Goal: Register for event/course

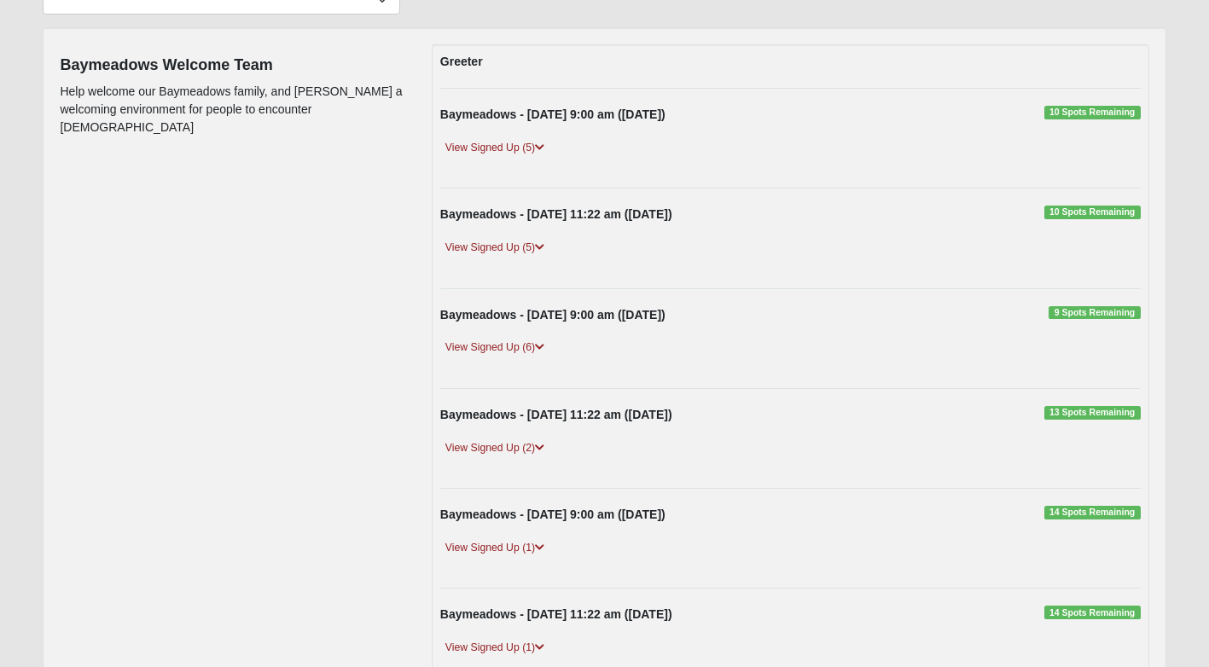
scroll to position [176, 0]
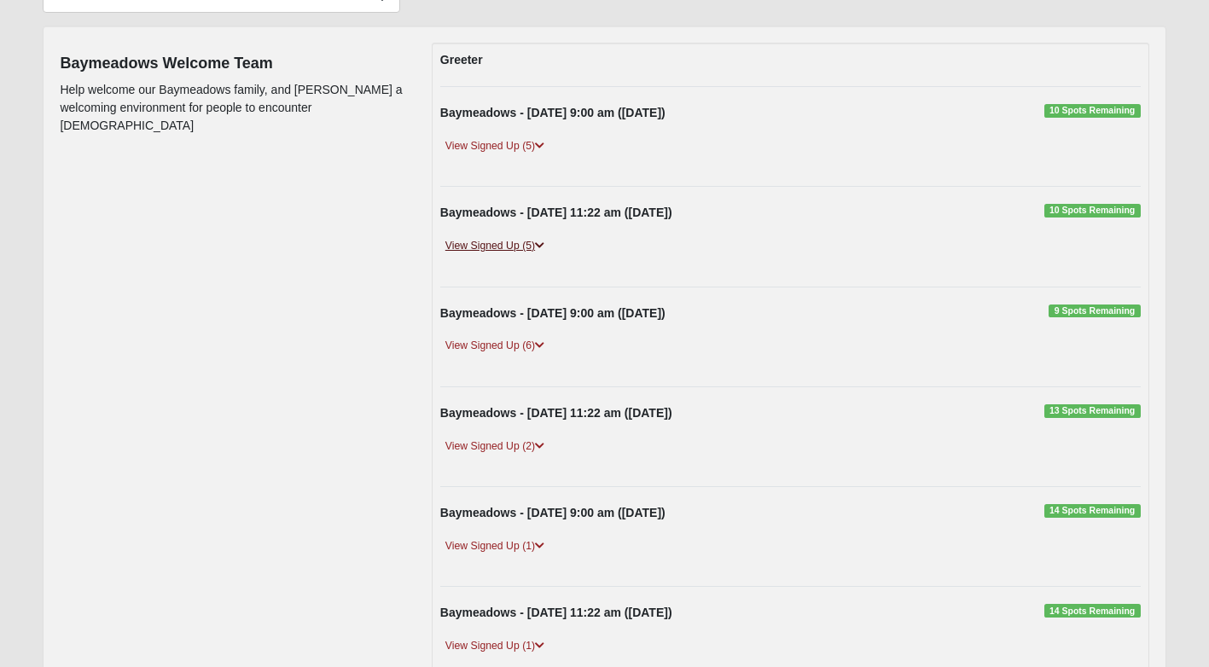
click at [516, 242] on link "View Signed Up (5)" at bounding box center [494, 246] width 109 height 18
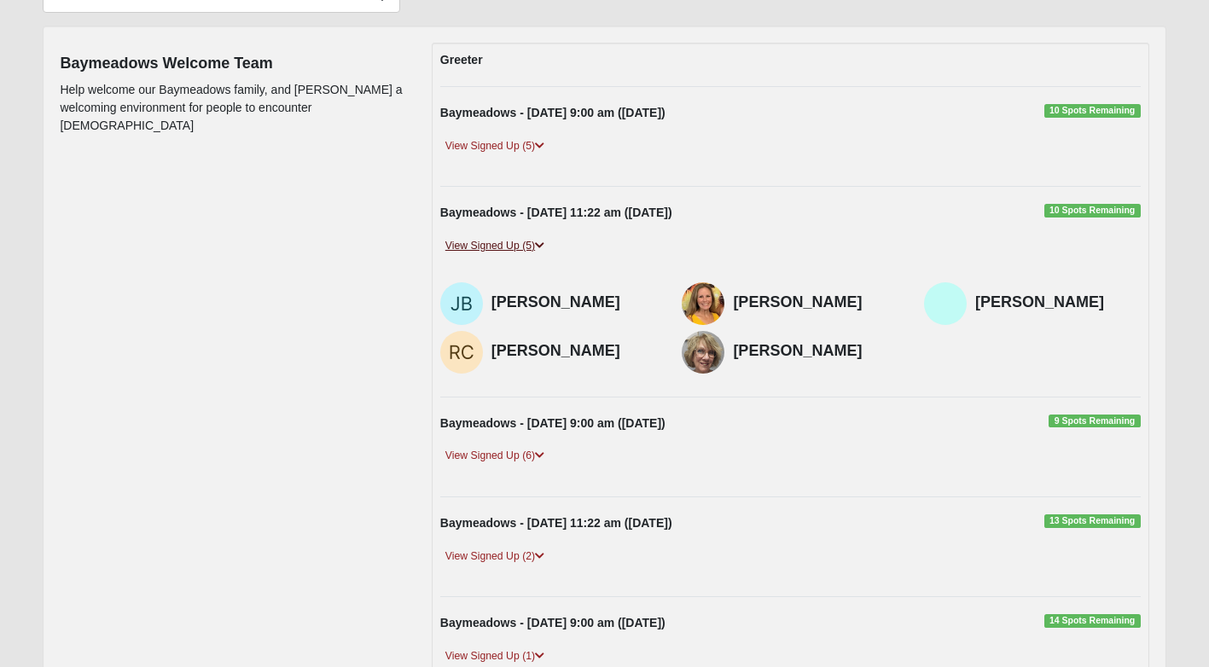
click at [472, 242] on link "View Signed Up (5)" at bounding box center [494, 246] width 109 height 18
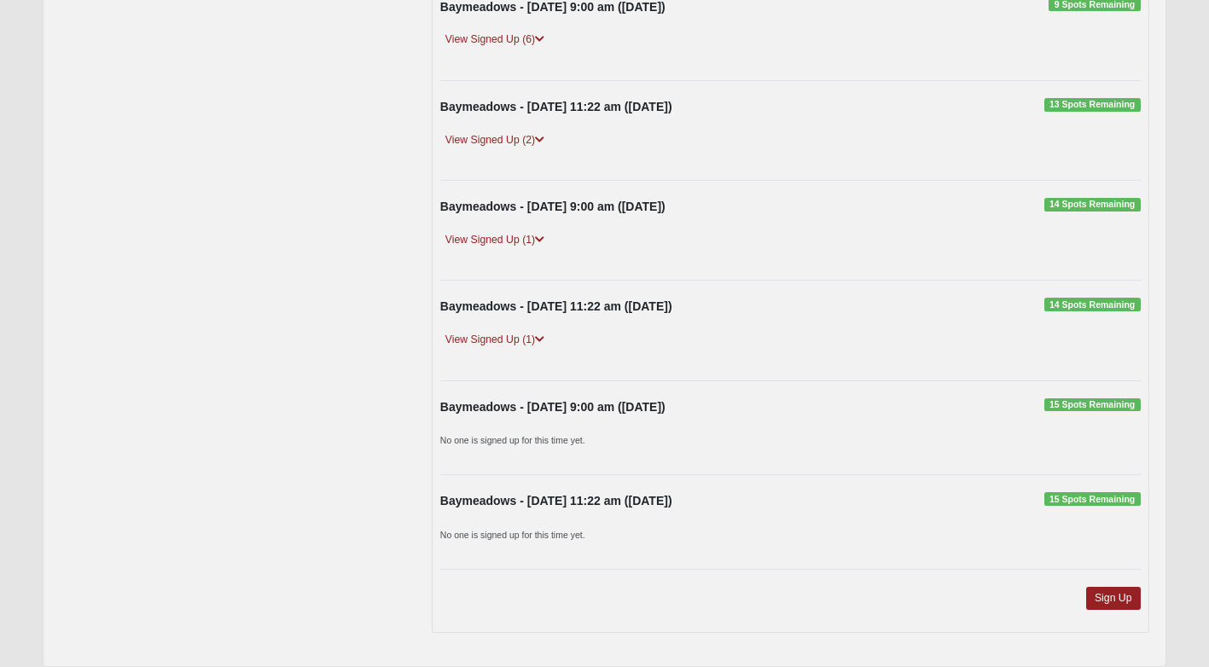
scroll to position [545, 0]
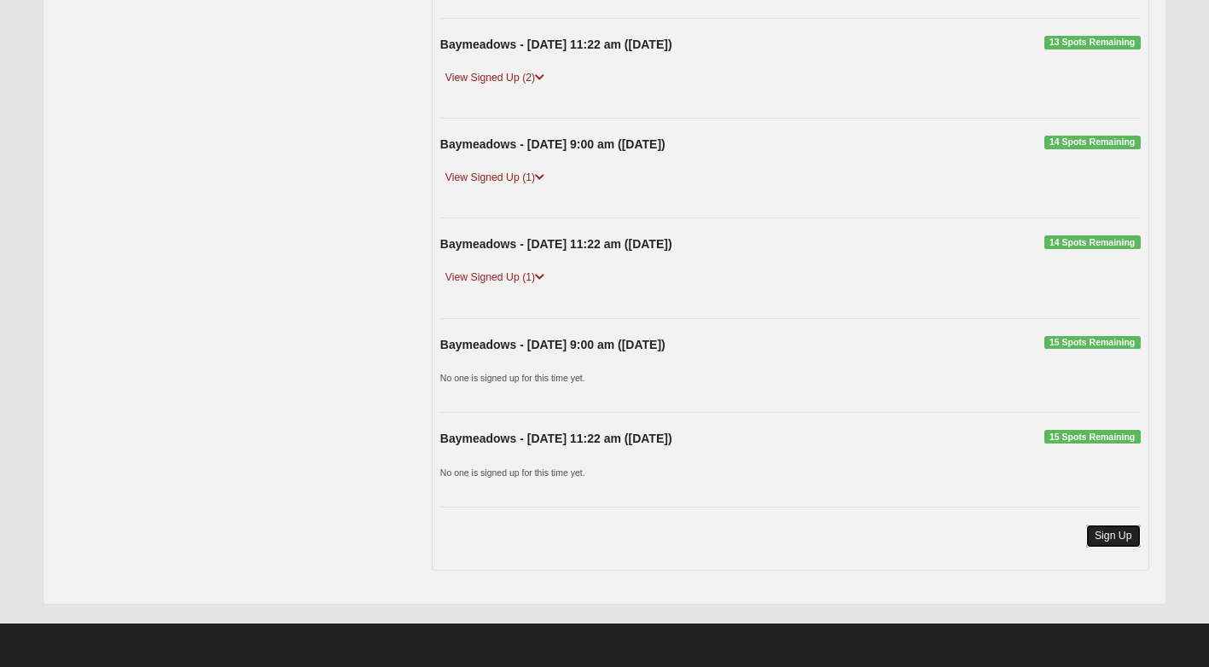
click at [1124, 533] on link "Sign Up" at bounding box center [1114, 536] width 55 height 23
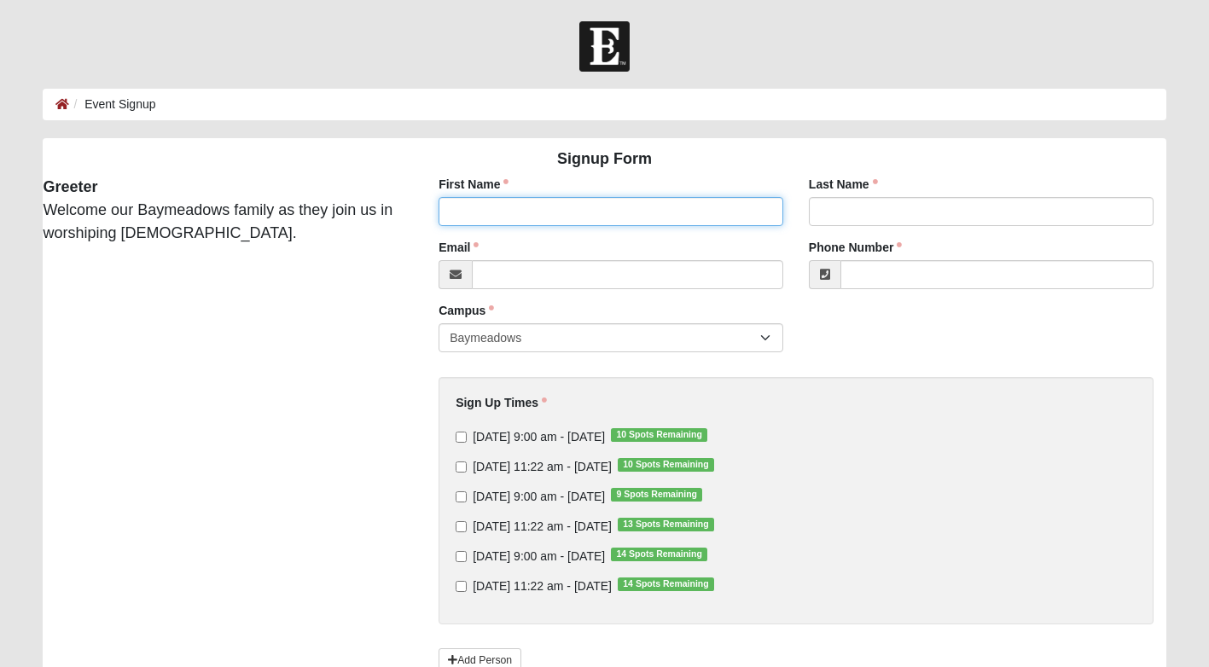
click at [615, 216] on input "First Name" at bounding box center [611, 211] width 345 height 29
type input "[PERSON_NAME]"
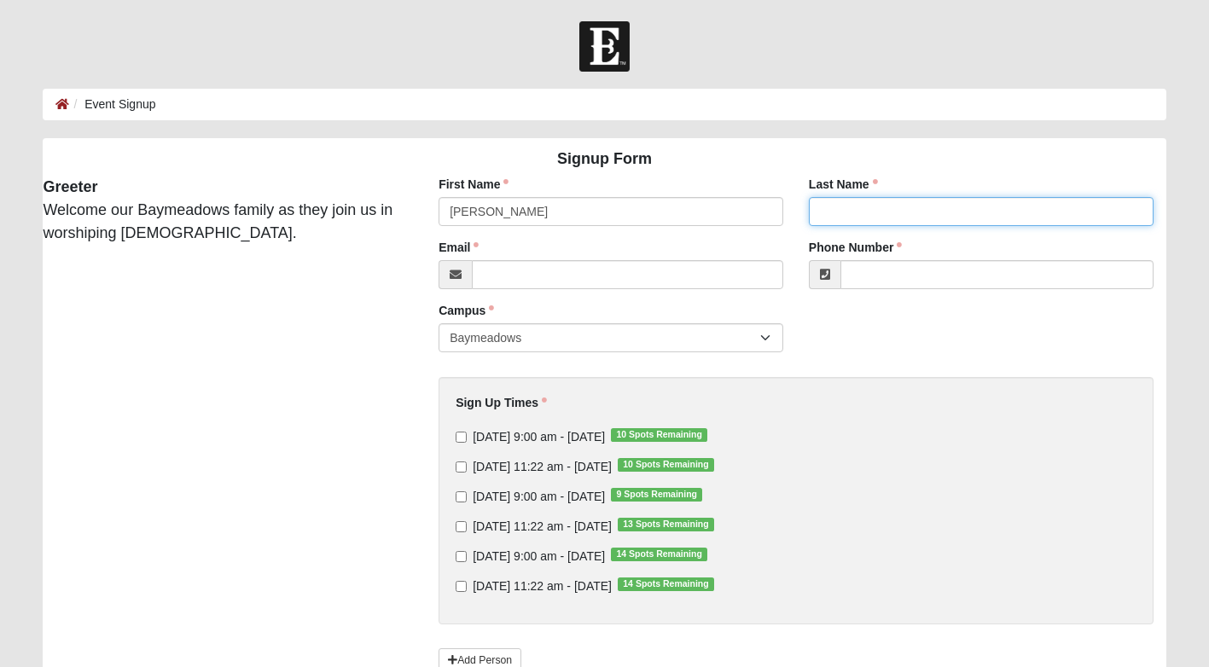
type input "A [PERSON_NAME]"
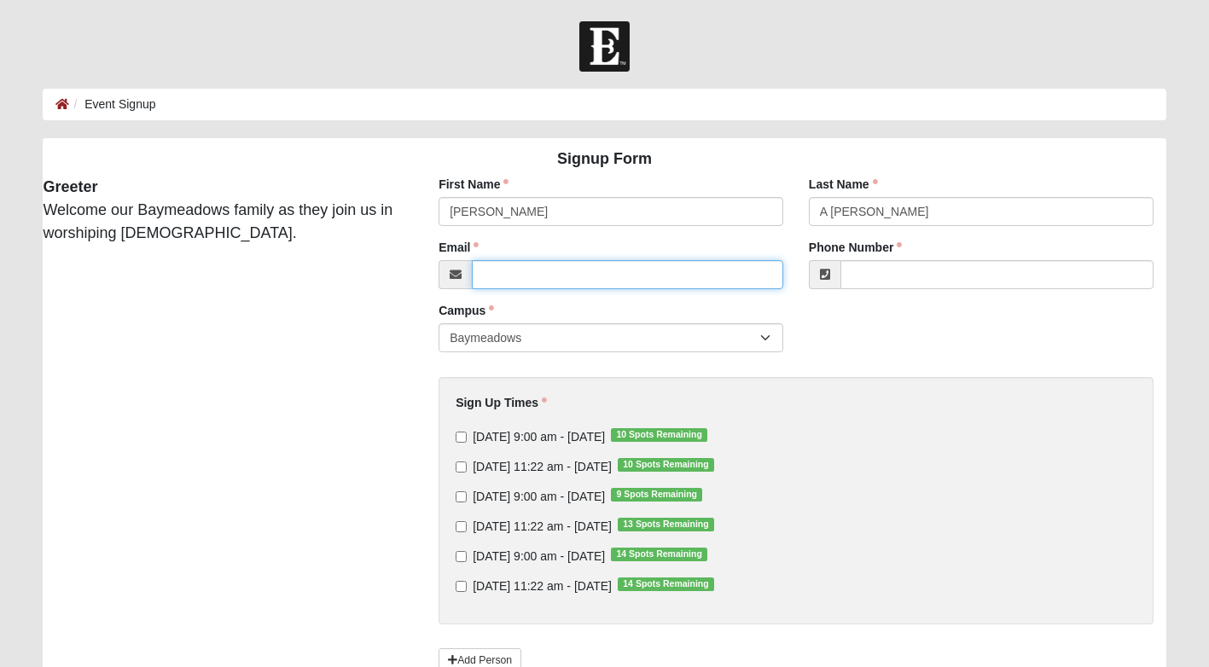
type input "[EMAIL_ADDRESS][DOMAIN_NAME]"
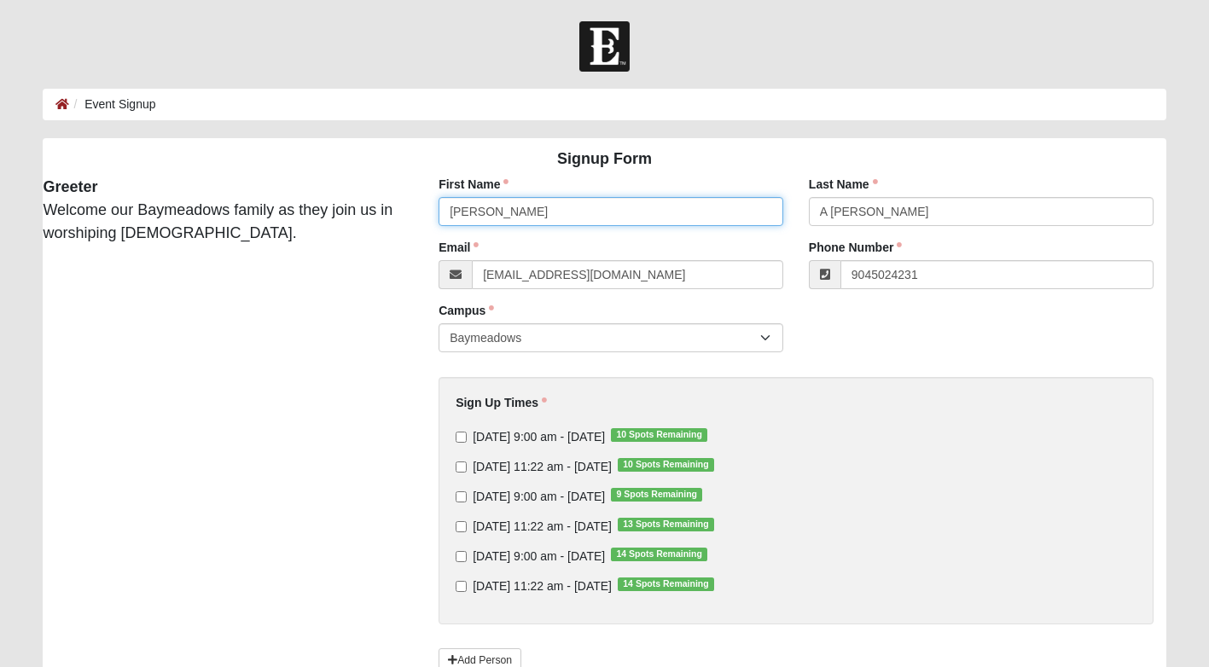
type input "[PHONE_NUMBER]"
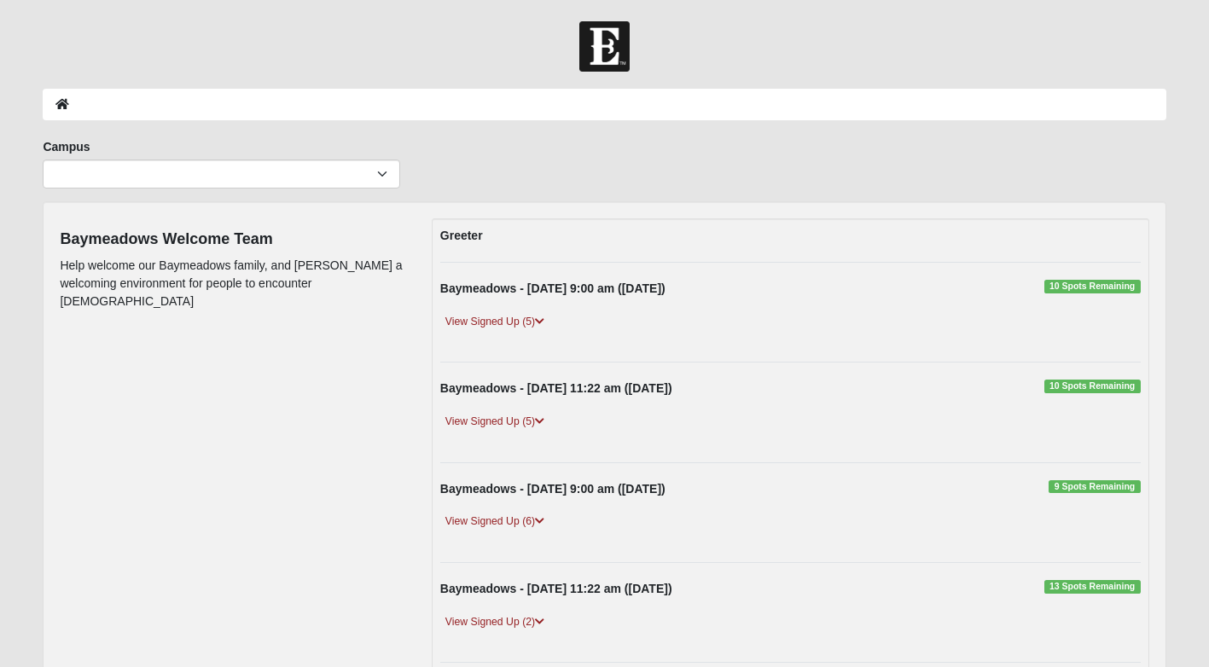
scroll to position [545, 0]
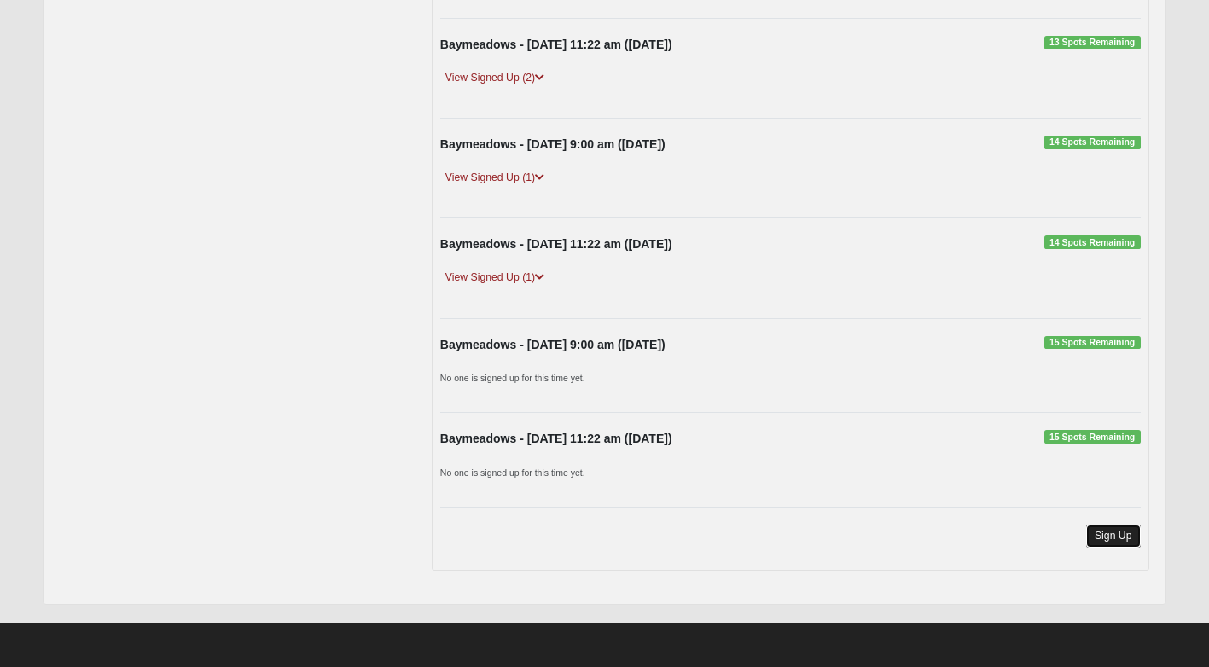
click at [1108, 533] on link "Sign Up" at bounding box center [1114, 536] width 55 height 23
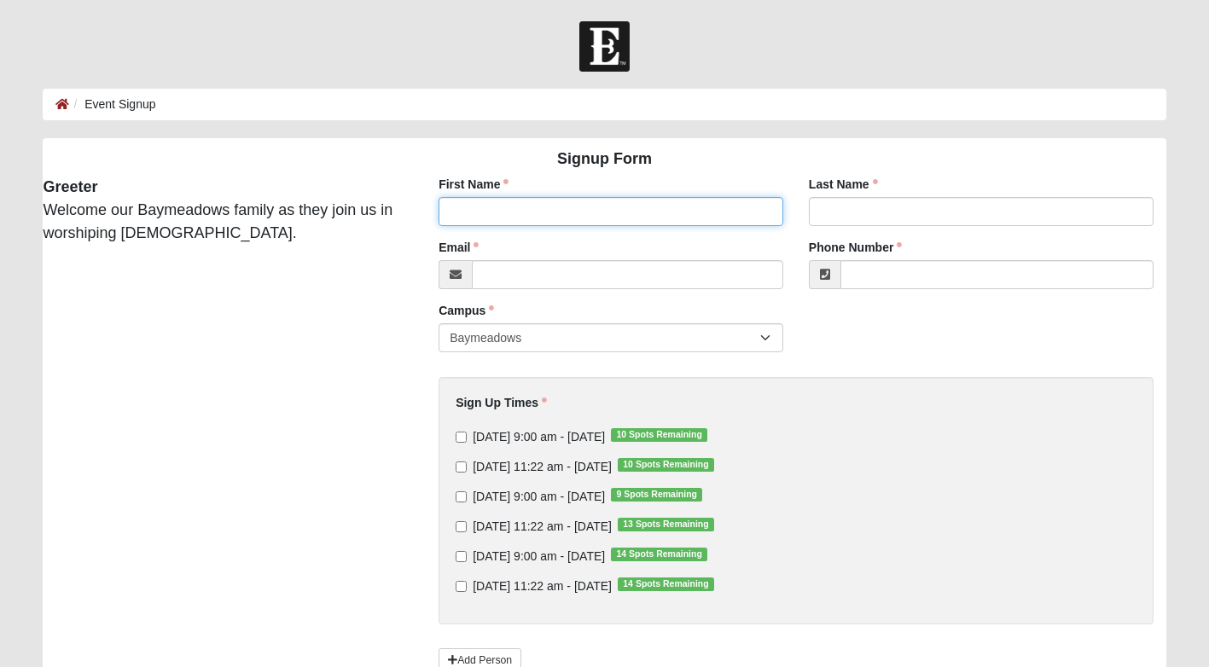
click at [516, 216] on input "First Name" at bounding box center [611, 211] width 345 height 29
type input "[PERSON_NAME]"
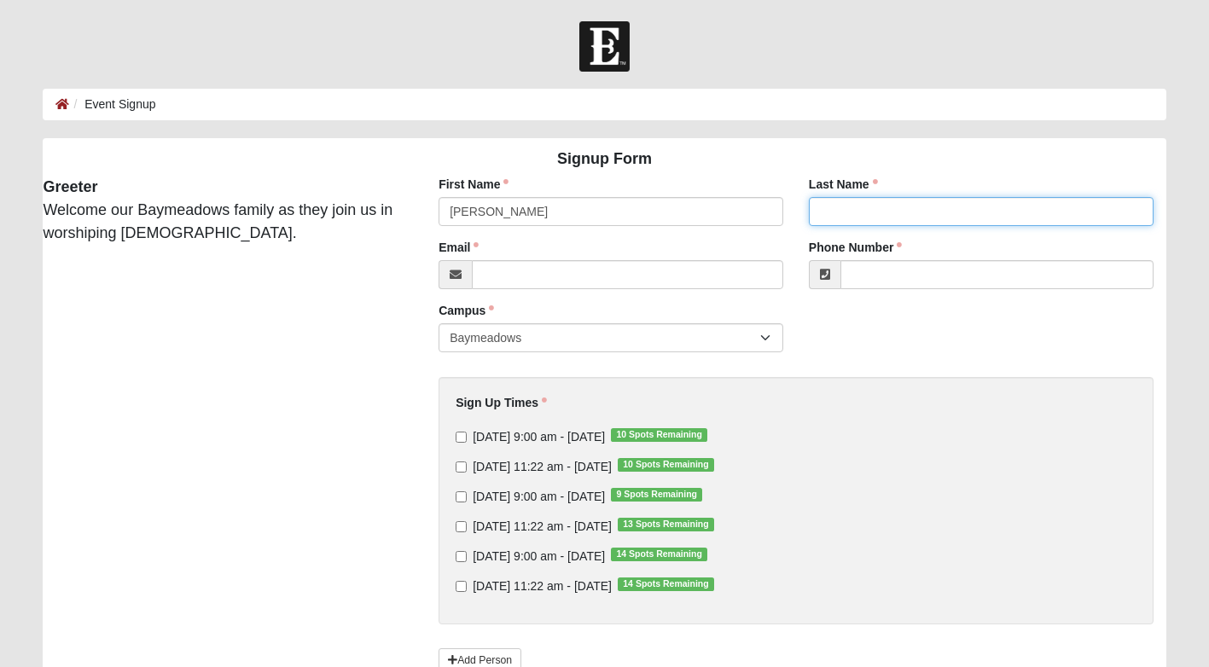
type input "Boyle"
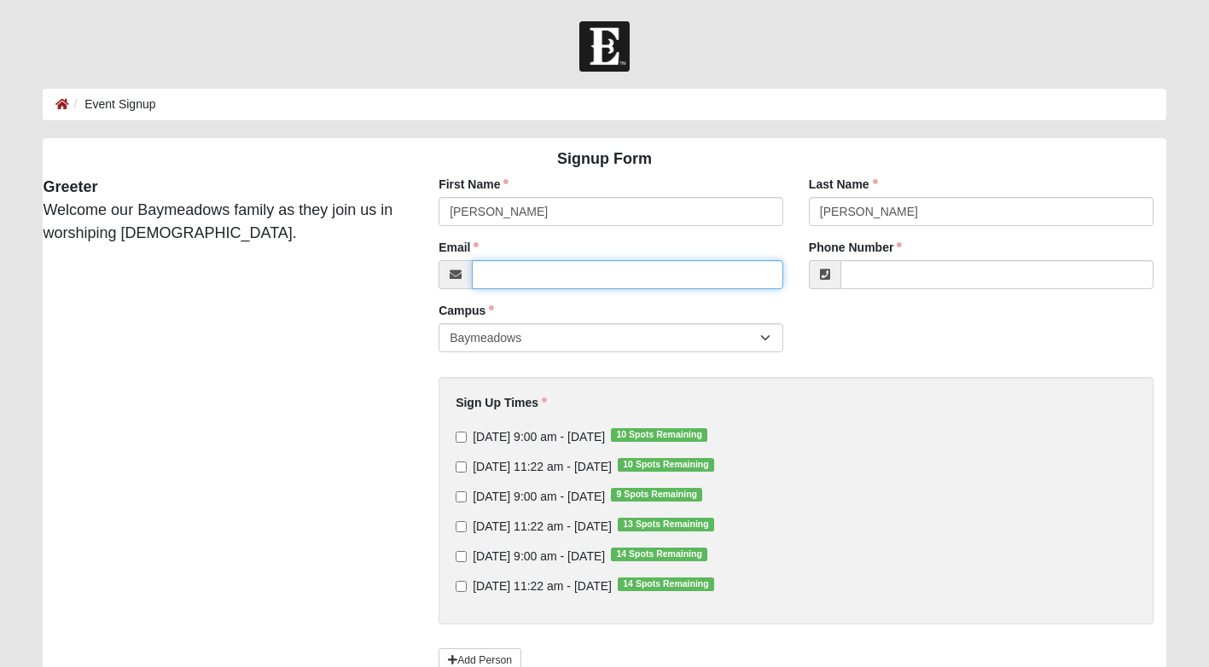
type input "[EMAIL_ADDRESS][DOMAIN_NAME]"
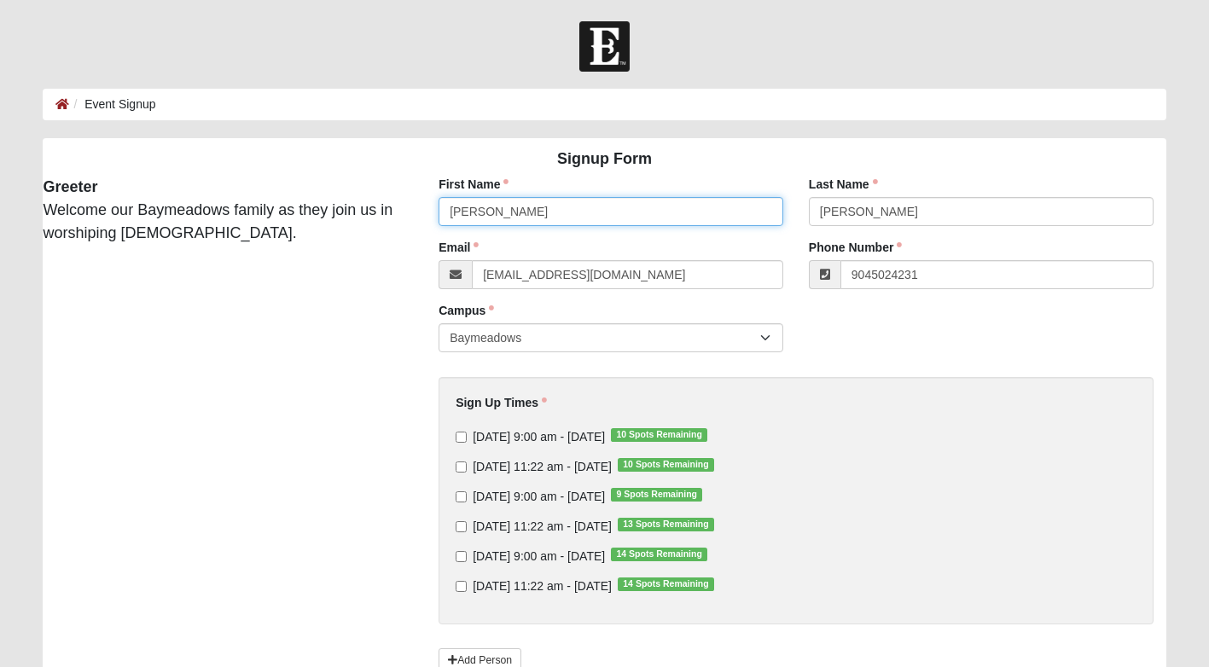
type input "[PHONE_NUMBER]"
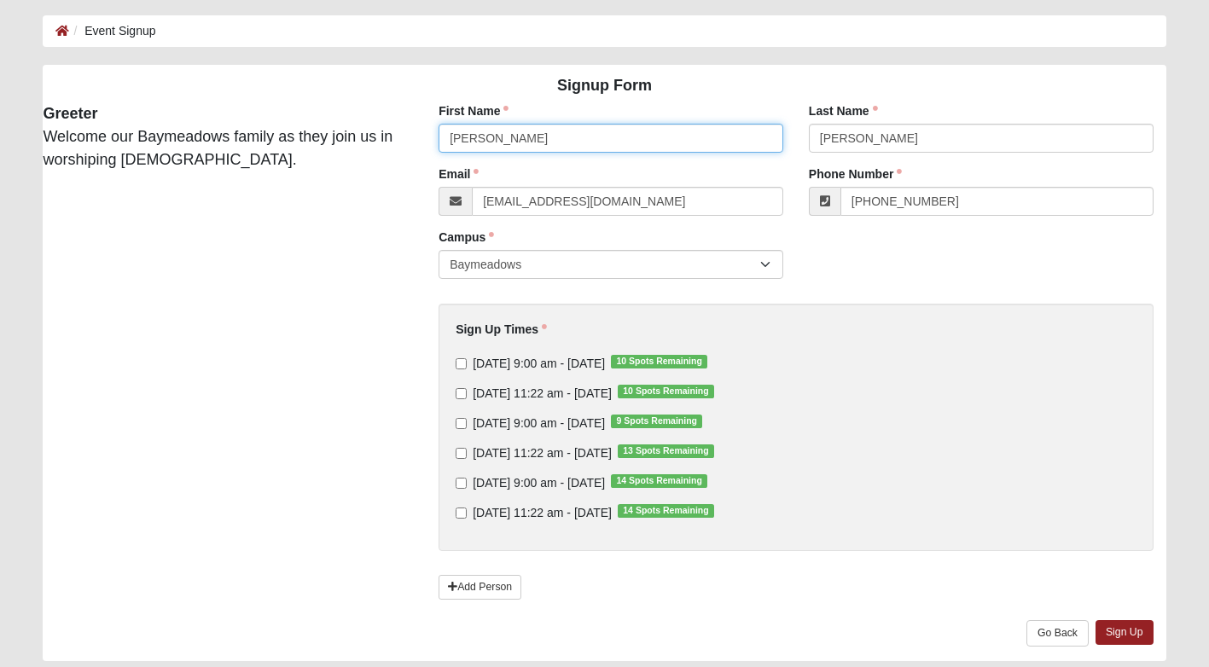
scroll to position [130, 0]
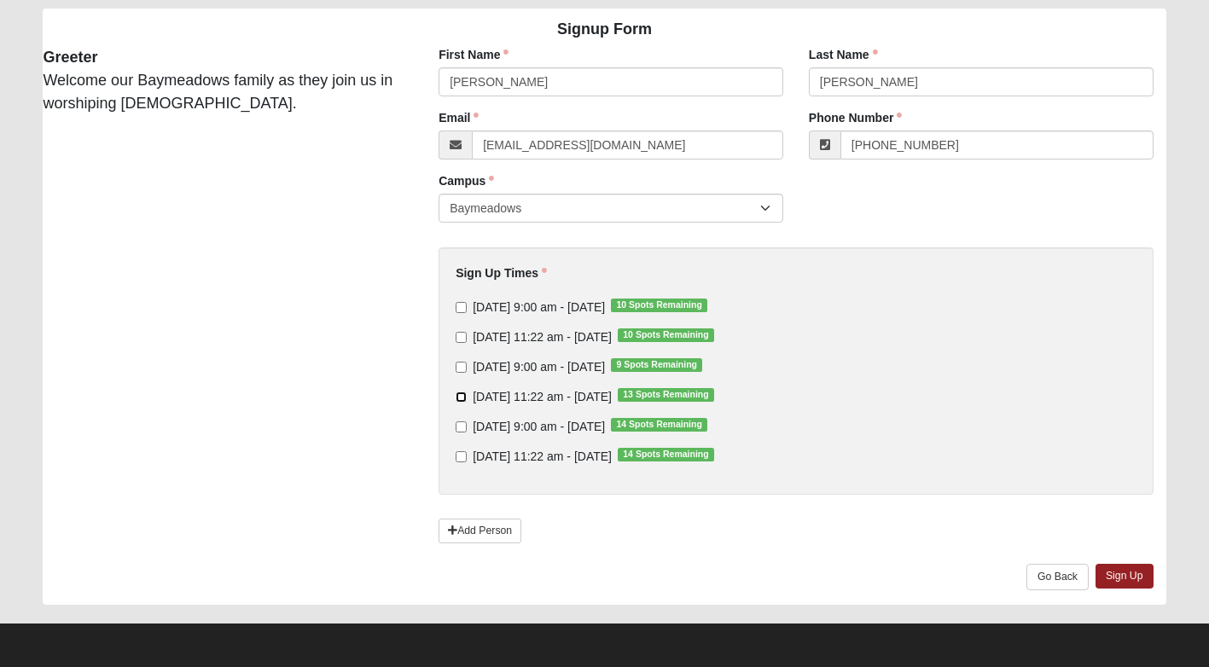
click at [459, 395] on input "Sunday 11:22 am - Aug 24 2025 13 Spots Remaining" at bounding box center [461, 397] width 11 height 11
checkbox input "true"
click at [458, 455] on input "Sunday 11:22 am - Aug 31 2025 14 Spots Remaining" at bounding box center [461, 457] width 11 height 11
checkbox input "true"
click at [1115, 571] on link "Sign Up" at bounding box center [1125, 576] width 58 height 25
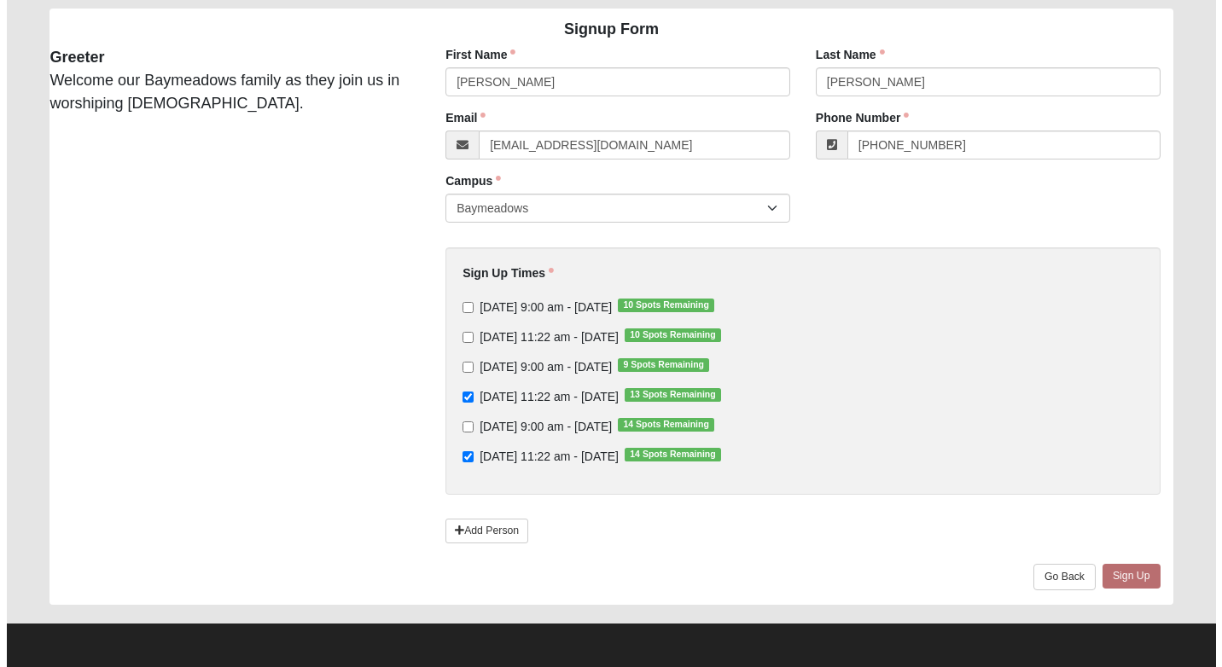
scroll to position [0, 0]
